Goal: Communication & Community: Connect with others

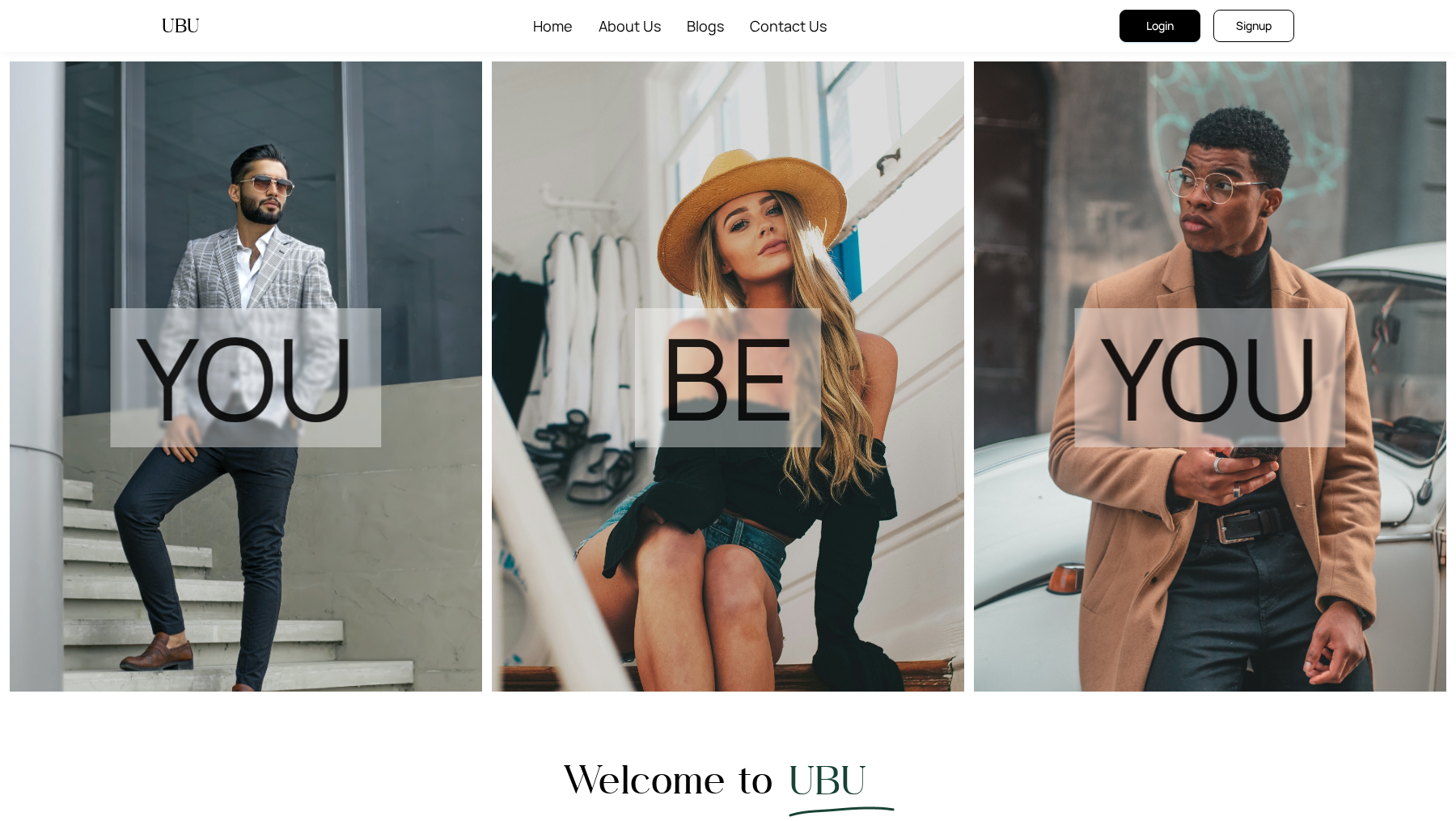
click at [1153, 14] on button "Login" at bounding box center [1160, 25] width 81 height 32
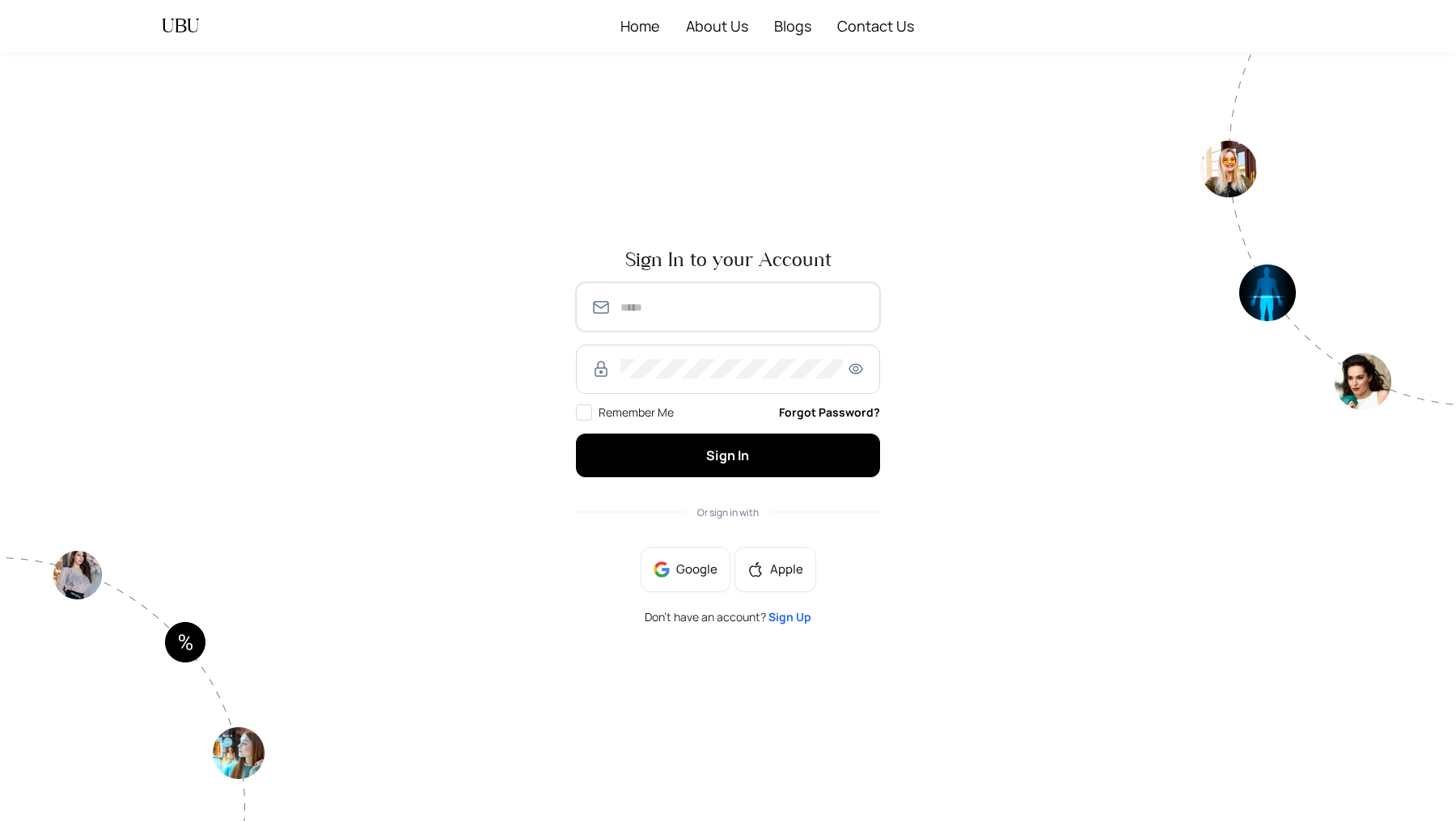
click at [632, 307] on input "text" at bounding box center [743, 307] width 245 height 20
type input "**********"
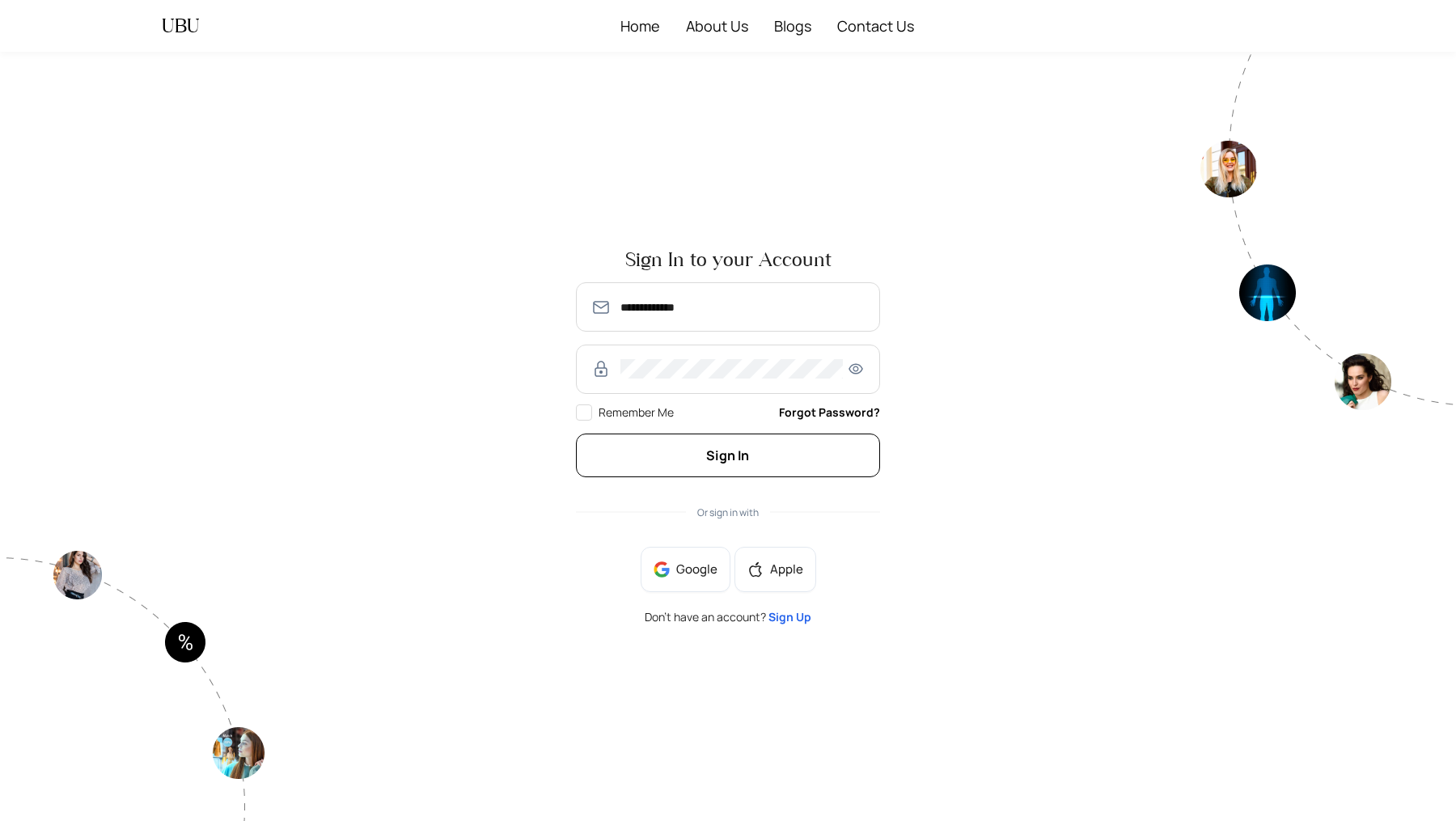
click at [657, 464] on button "Sign In" at bounding box center [728, 455] width 304 height 43
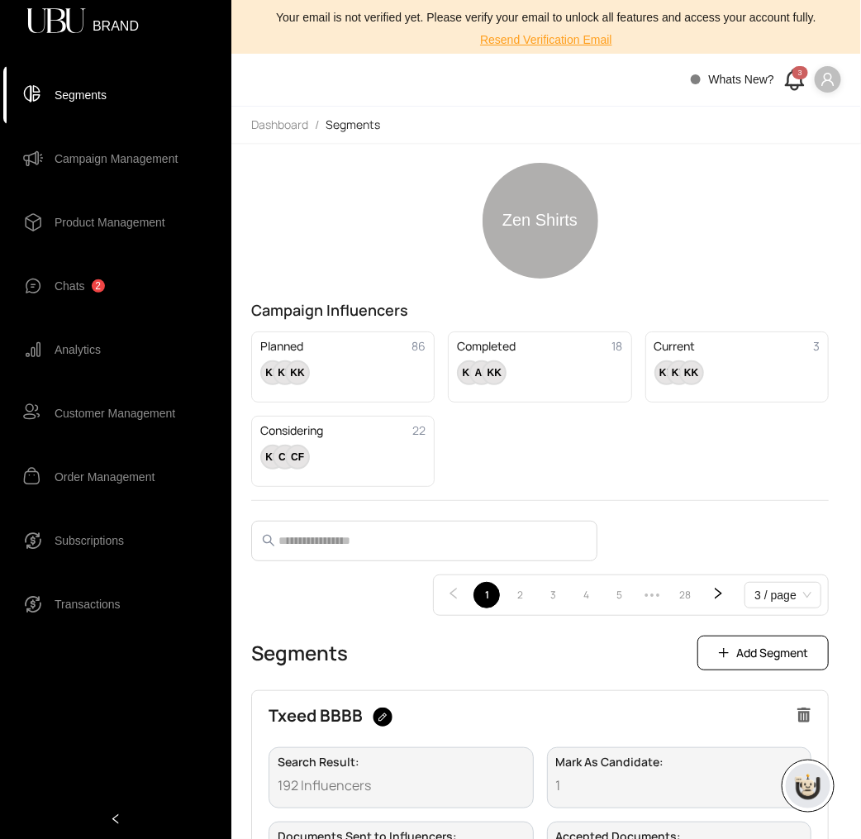
click at [98, 276] on div "Chats 2" at bounding box center [80, 285] width 50 height 33
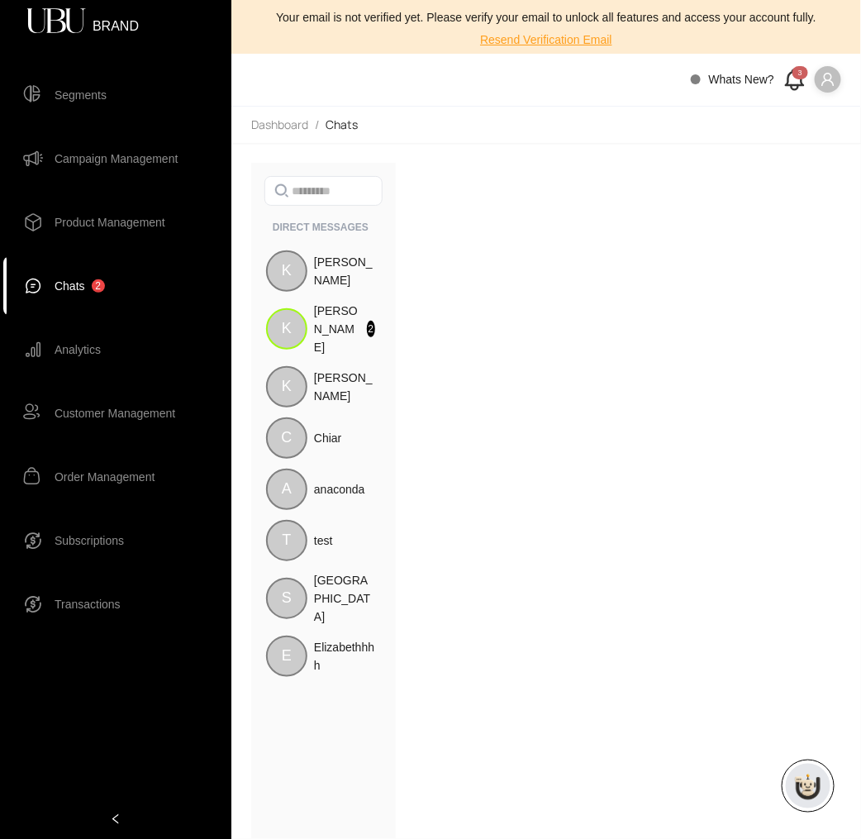
click at [792, 87] on icon at bounding box center [795, 87] width 7 height 4
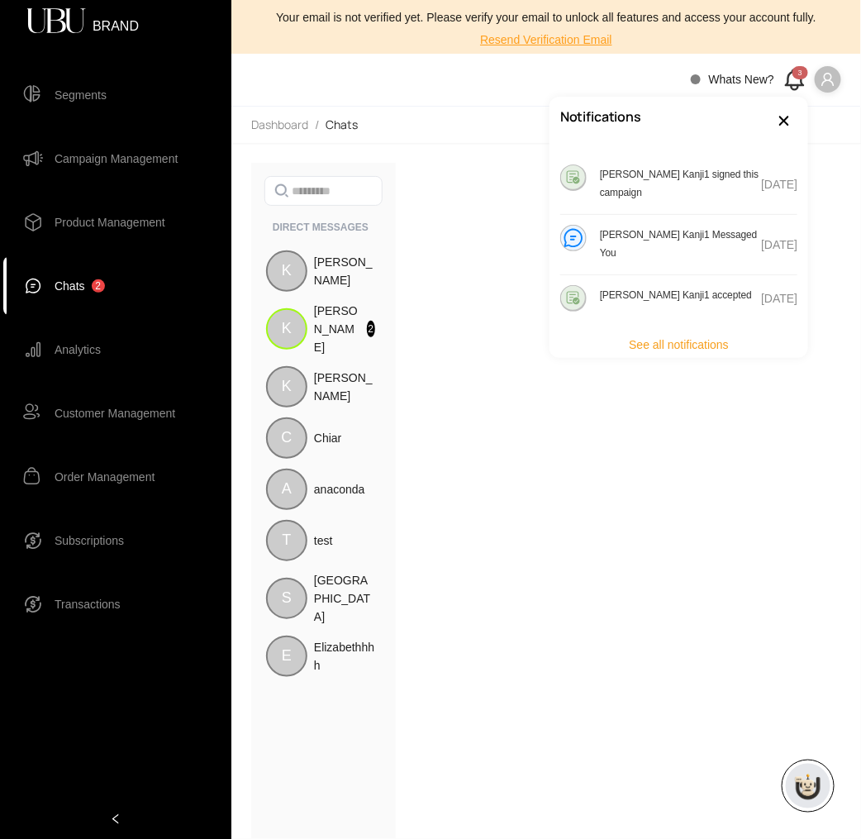
click at [511, 387] on div "DIRECT MESSAGES K [PERSON_NAME] K [PERSON_NAME] 2 K [PERSON_NAME] A anaconda T …" at bounding box center [540, 501] width 578 height 676
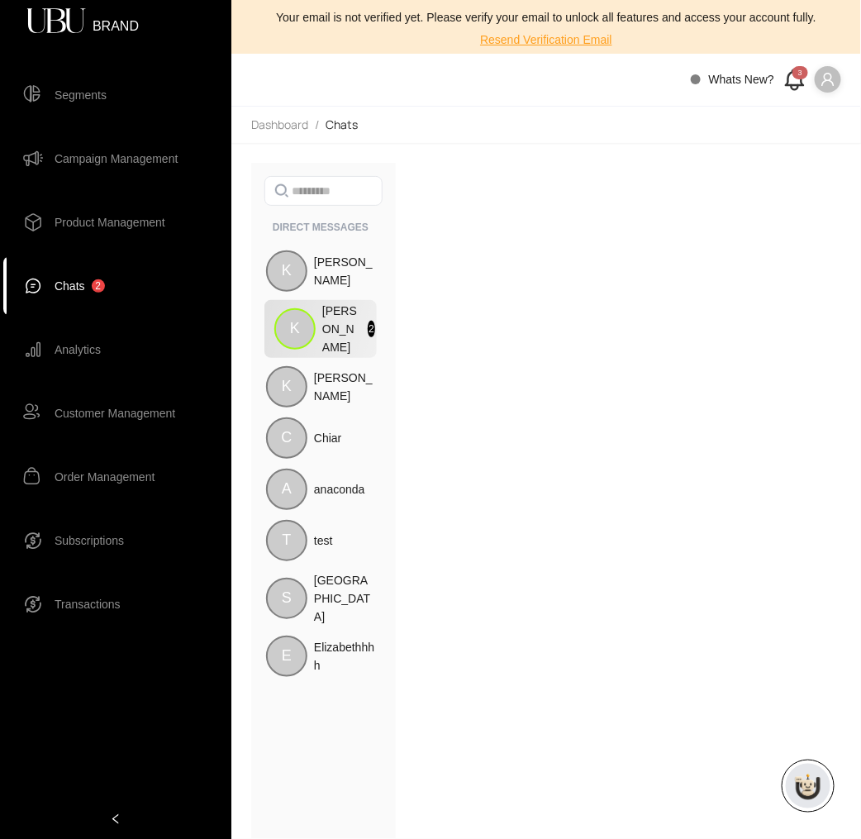
click at [315, 317] on div "K" at bounding box center [294, 328] width 41 height 41
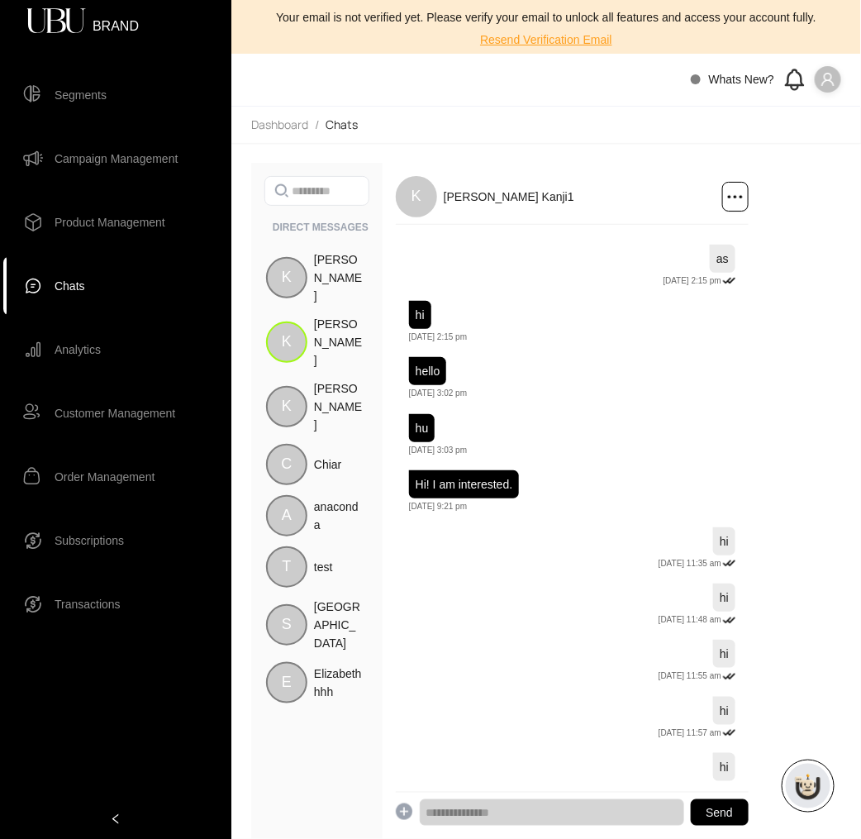
scroll to position [9136, 0]
